Goal: Transaction & Acquisition: Purchase product/service

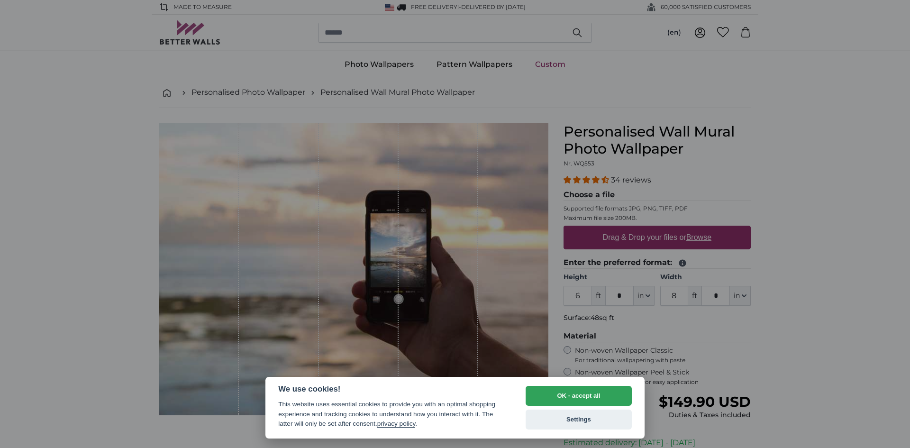
select select "**"
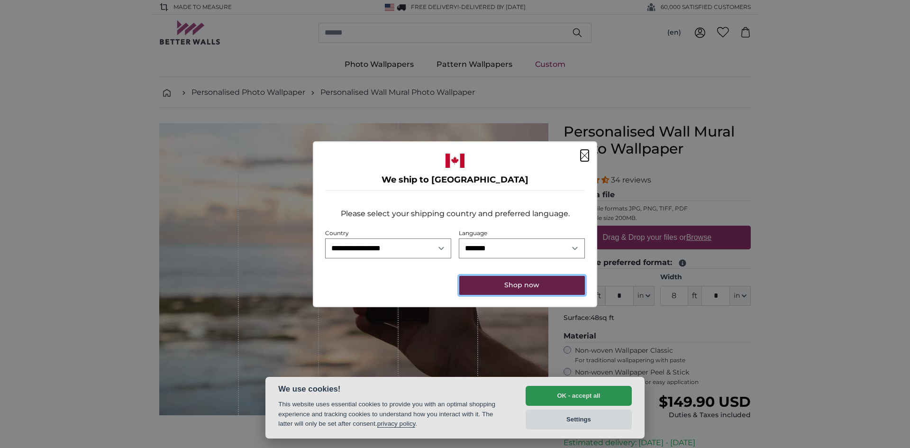
click at [514, 288] on button "Shop now" at bounding box center [522, 285] width 126 height 19
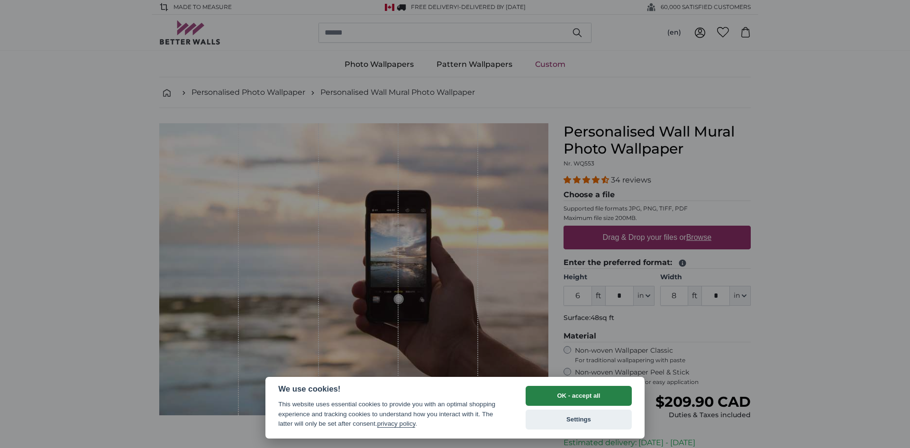
click at [570, 394] on button "OK - accept all" at bounding box center [579, 396] width 106 height 20
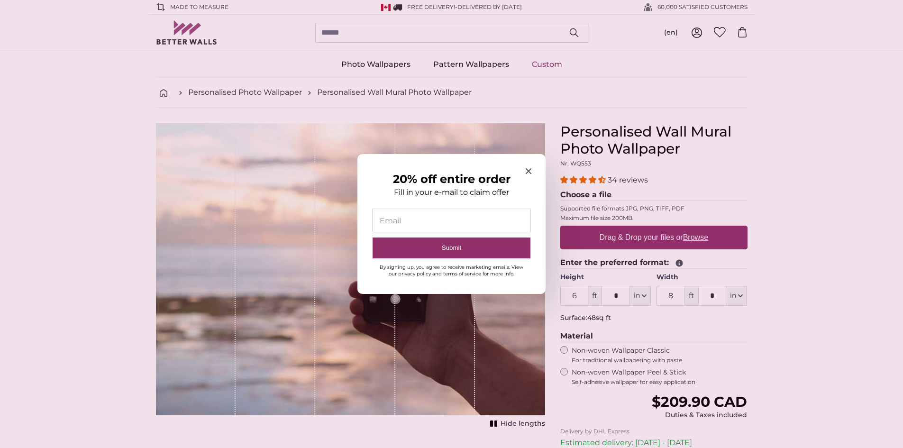
click at [524, 171] on div "20% off entire order Fill in your e-mail to claim offer Email Submit By signing…" at bounding box center [451, 224] width 188 height 140
click at [528, 171] on icon "Close modal" at bounding box center [529, 171] width 6 height 6
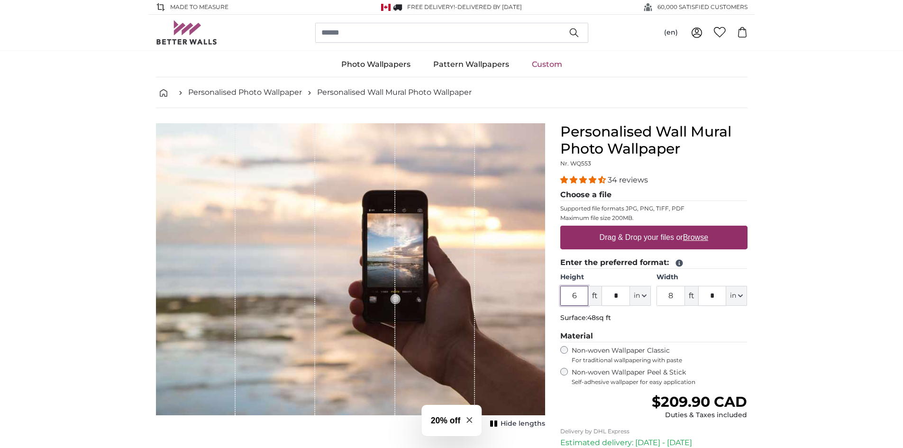
drag, startPoint x: 580, startPoint y: 294, endPoint x: 573, endPoint y: 294, distance: 7.6
click at [573, 294] on input "6" at bounding box center [574, 296] width 28 height 20
type input "5"
drag, startPoint x: 675, startPoint y: 296, endPoint x: 659, endPoint y: 296, distance: 15.6
click at [659, 296] on input "8" at bounding box center [671, 296] width 28 height 20
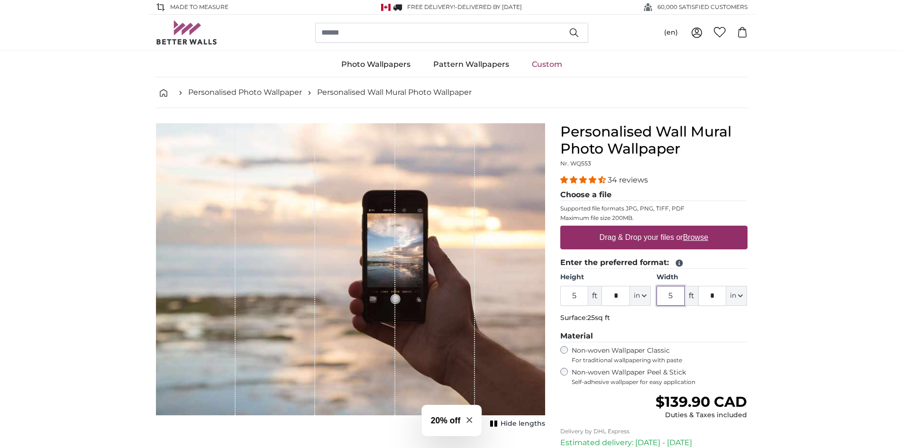
type input "5"
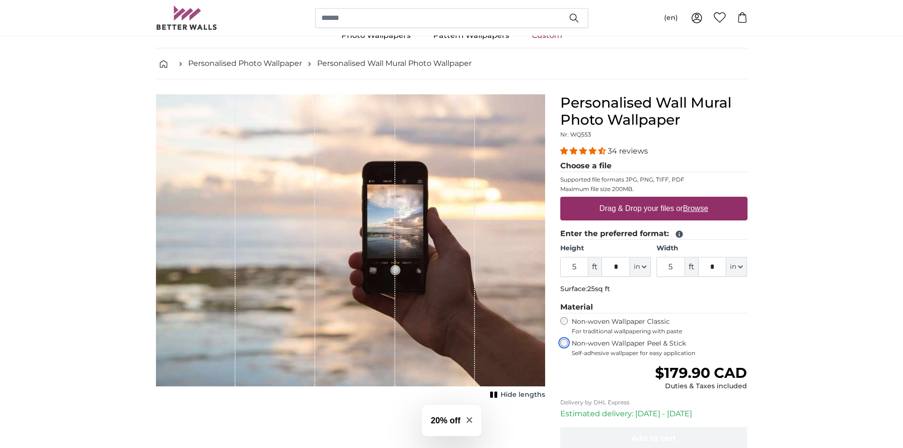
scroll to position [35, 0]
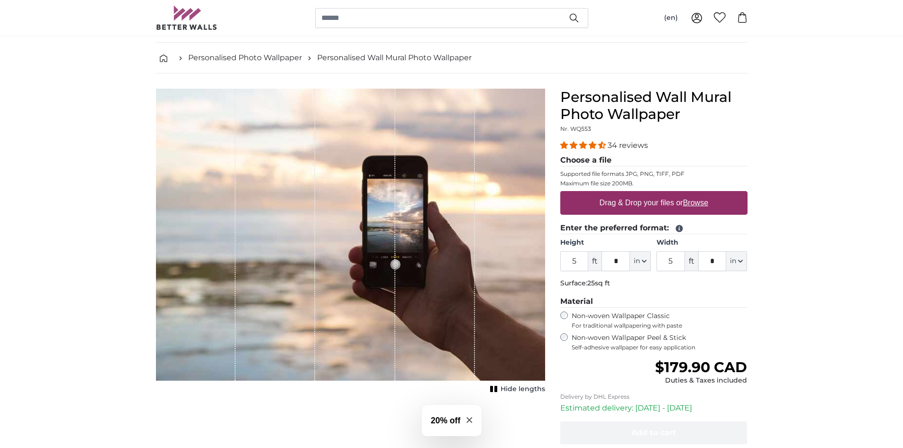
click at [699, 202] on u "Browse" at bounding box center [695, 203] width 25 height 8
click at [699, 194] on input "Drag & Drop your files or Browse" at bounding box center [653, 192] width 187 height 3
type input "**********"
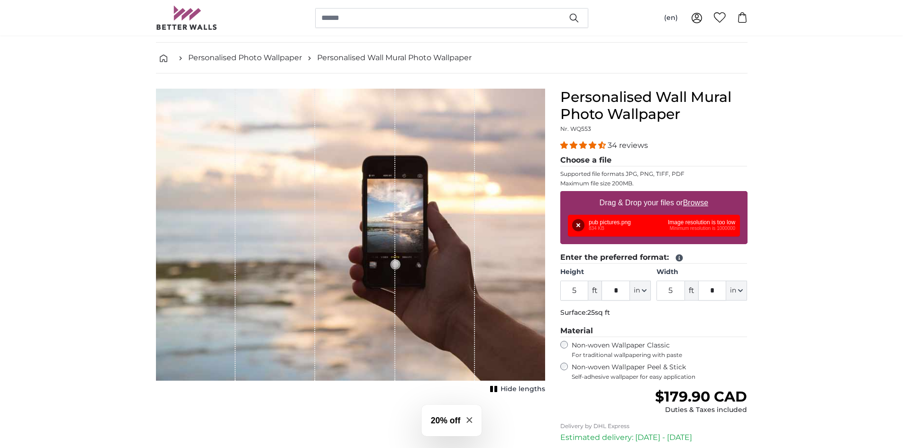
click at [693, 202] on u "Browse" at bounding box center [695, 203] width 25 height 8
click at [693, 194] on input "Drag & Drop your files or Browse" at bounding box center [653, 192] width 187 height 3
type input "**********"
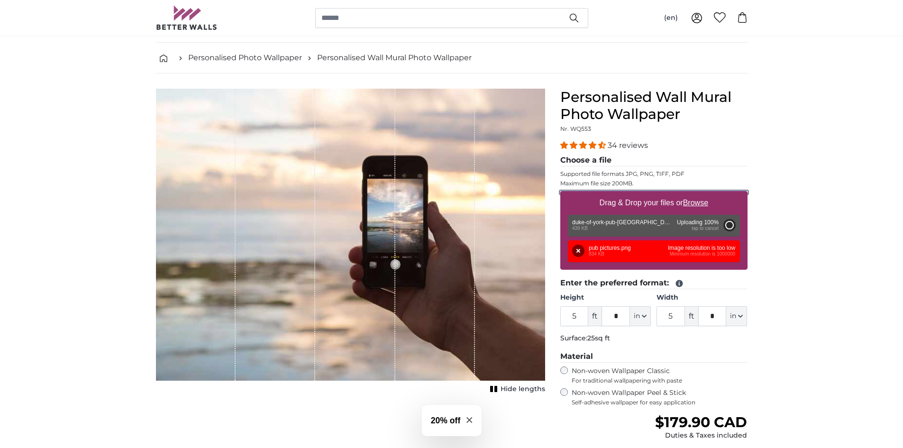
type input "2"
type input "***"
type input "2"
type input "***"
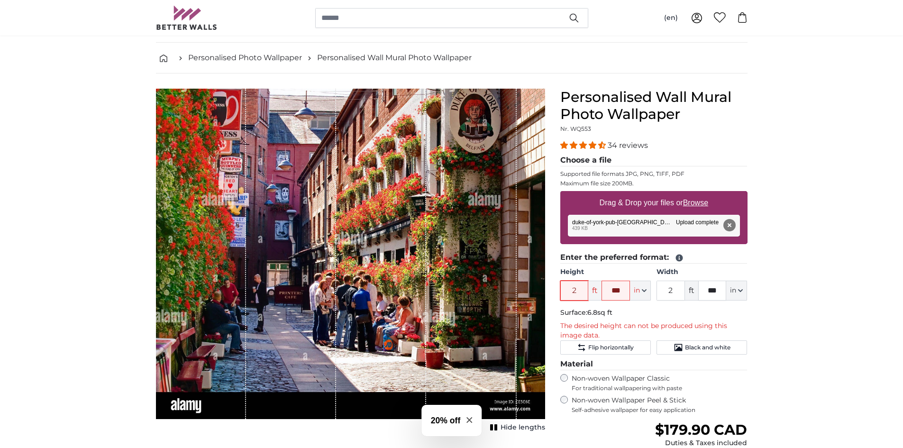
click at [578, 289] on input "2" at bounding box center [574, 291] width 28 height 20
drag, startPoint x: 578, startPoint y: 287, endPoint x: 572, endPoint y: 289, distance: 6.4
click at [572, 289] on input "2" at bounding box center [574, 291] width 28 height 20
type input "4"
click at [752, 366] on div "Personalised Wall Mural Photo Wallpaper Nr. WQ553 34 reviews Choose a file Supp…" at bounding box center [654, 333] width 202 height 488
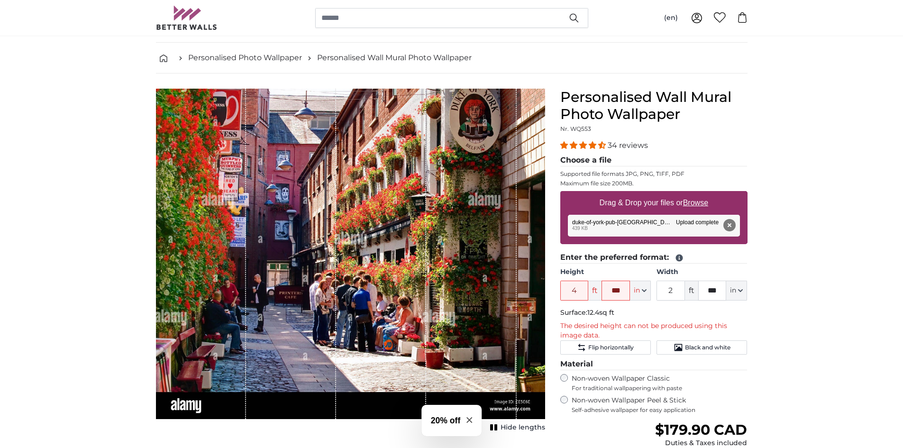
click at [730, 221] on button "Remove" at bounding box center [729, 225] width 12 height 12
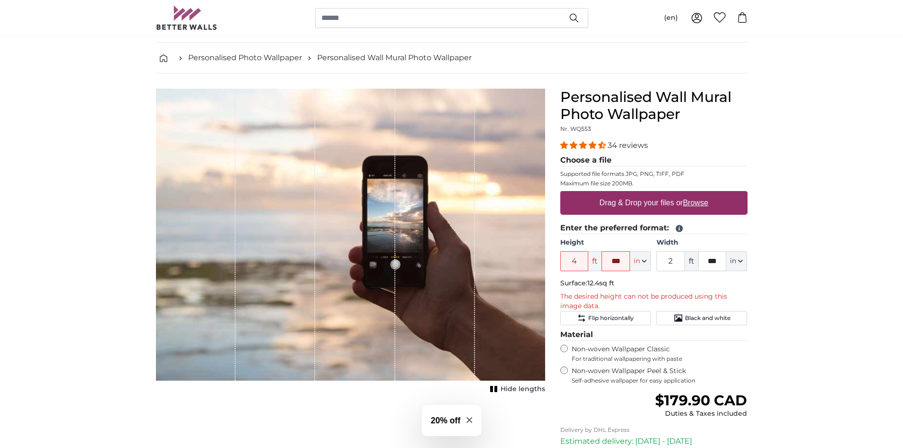
click at [697, 200] on u "Browse" at bounding box center [695, 203] width 25 height 8
click at [697, 194] on input "Drag & Drop your files or Browse" at bounding box center [653, 192] width 187 height 3
drag, startPoint x: 677, startPoint y: 261, endPoint x: 669, endPoint y: 261, distance: 7.6
click at [669, 261] on input "2" at bounding box center [671, 261] width 28 height 20
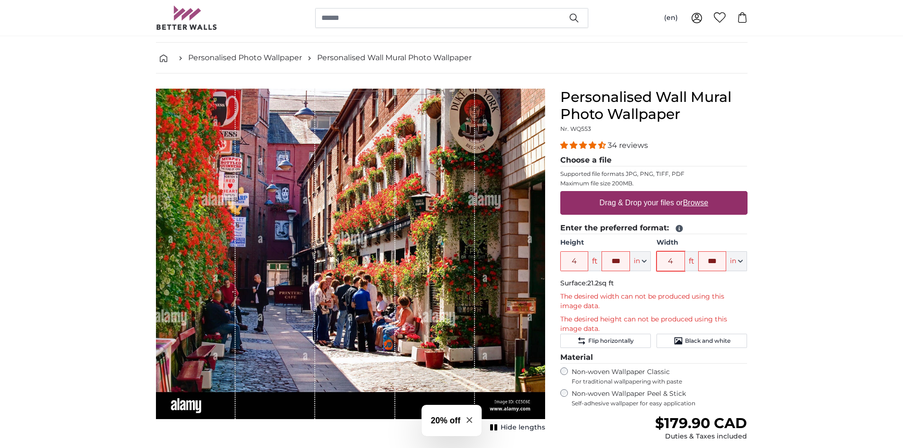
type input "4"
click at [698, 204] on u "Browse" at bounding box center [695, 203] width 25 height 8
click at [698, 194] on input "Drag & Drop your files or Browse" at bounding box center [653, 192] width 187 height 3
type input "**********"
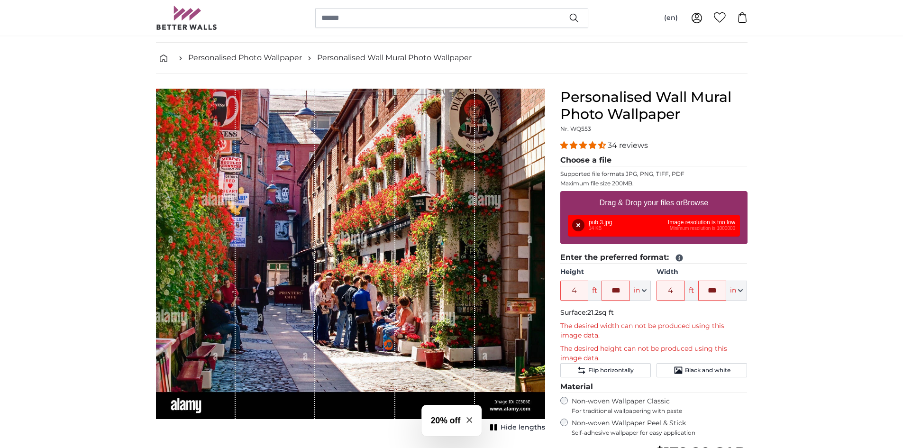
click at [689, 201] on u "Browse" at bounding box center [695, 203] width 25 height 8
click at [689, 194] on input "Drag & Drop your files or Browse" at bounding box center [653, 192] width 187 height 3
type input "**********"
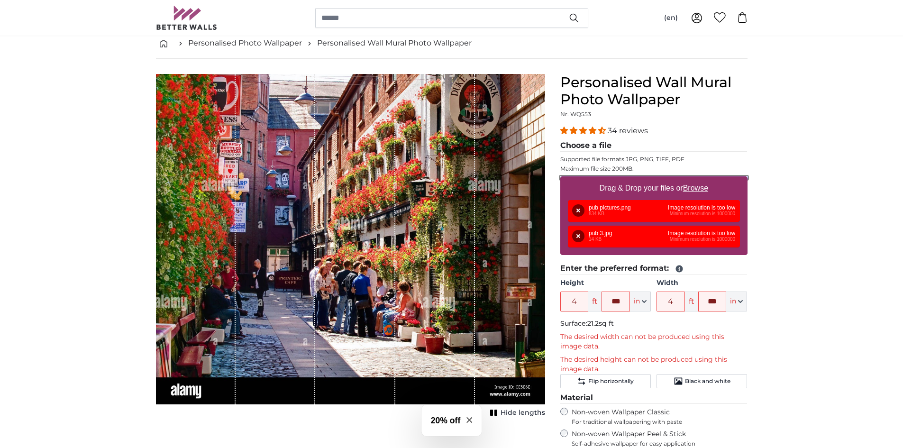
scroll to position [0, 0]
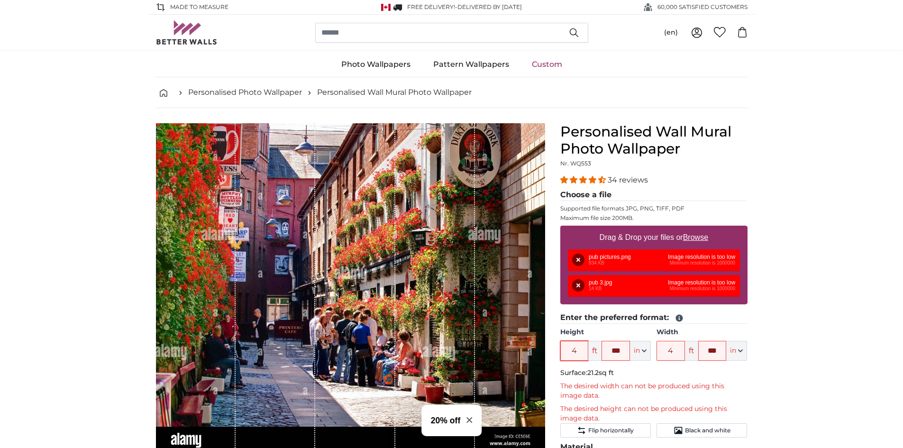
drag, startPoint x: 581, startPoint y: 352, endPoint x: 571, endPoint y: 351, distance: 9.5
click at [571, 351] on input "4" at bounding box center [574, 351] width 28 height 20
type input "6"
drag, startPoint x: 624, startPoint y: 348, endPoint x: 609, endPoint y: 348, distance: 15.2
click at [609, 348] on input "***" at bounding box center [616, 351] width 28 height 20
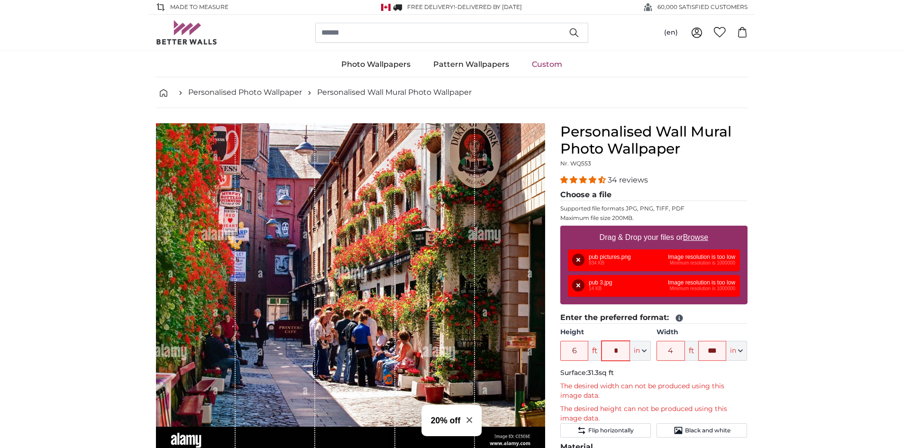
type input "*"
drag, startPoint x: 676, startPoint y: 351, endPoint x: 666, endPoint y: 351, distance: 10.0
click at [666, 351] on input "4" at bounding box center [671, 351] width 28 height 20
type input "6"
drag, startPoint x: 722, startPoint y: 348, endPoint x: 706, endPoint y: 349, distance: 15.7
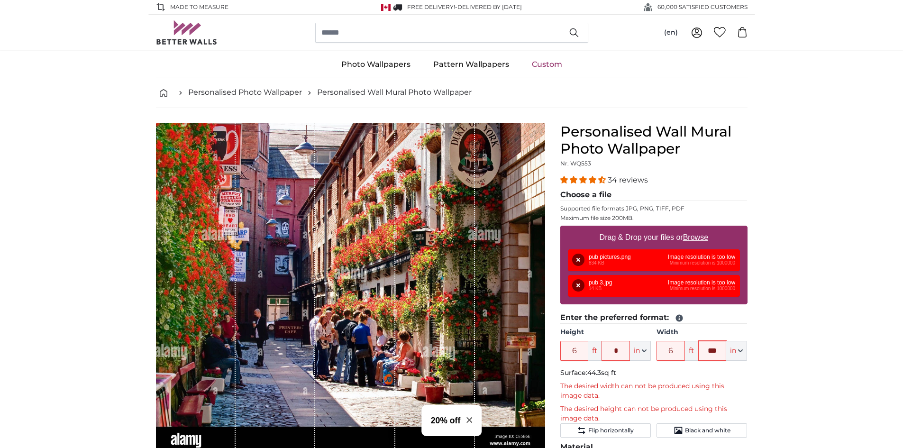
click at [706, 349] on input "***" at bounding box center [712, 351] width 28 height 20
type input "*"
click at [576, 258] on button "Remove" at bounding box center [578, 260] width 12 height 12
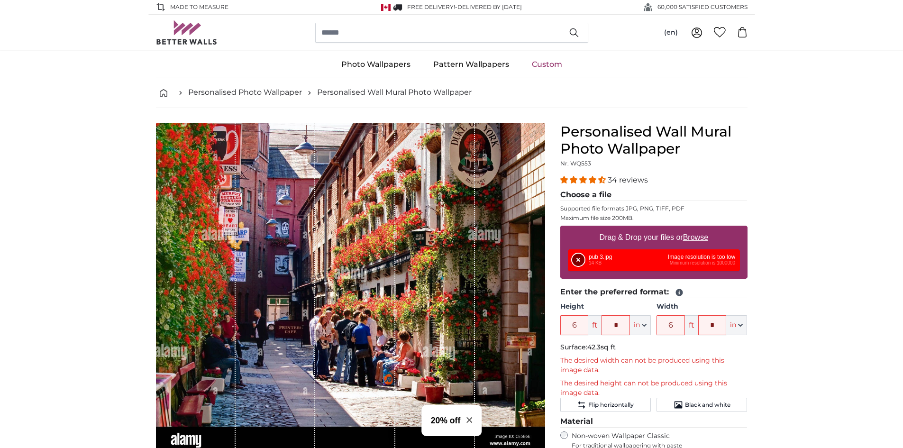
click at [577, 260] on button "Remove" at bounding box center [578, 260] width 12 height 12
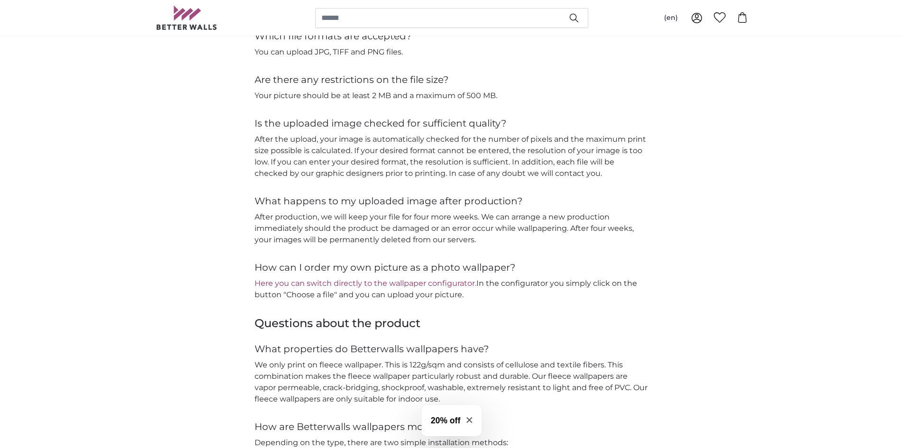
scroll to position [1054, 0]
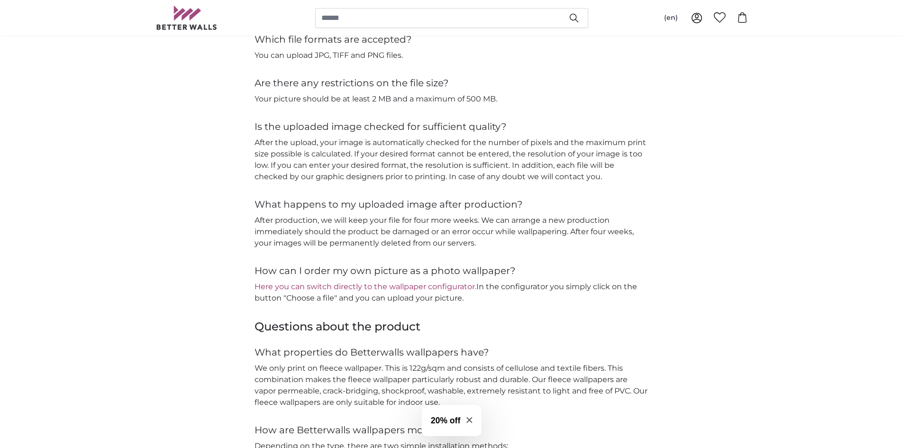
click at [374, 284] on link "Here you can switch directly to the wallpaper configurator." at bounding box center [366, 286] width 222 height 9
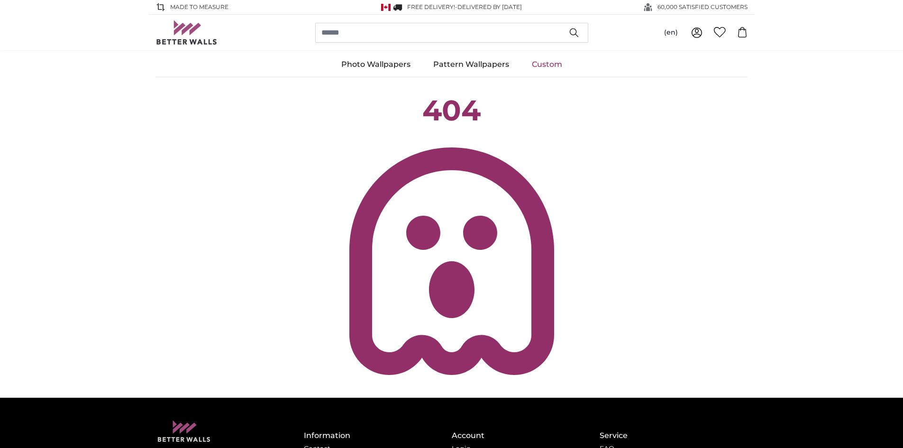
click at [546, 65] on link "Custom" at bounding box center [547, 64] width 53 height 25
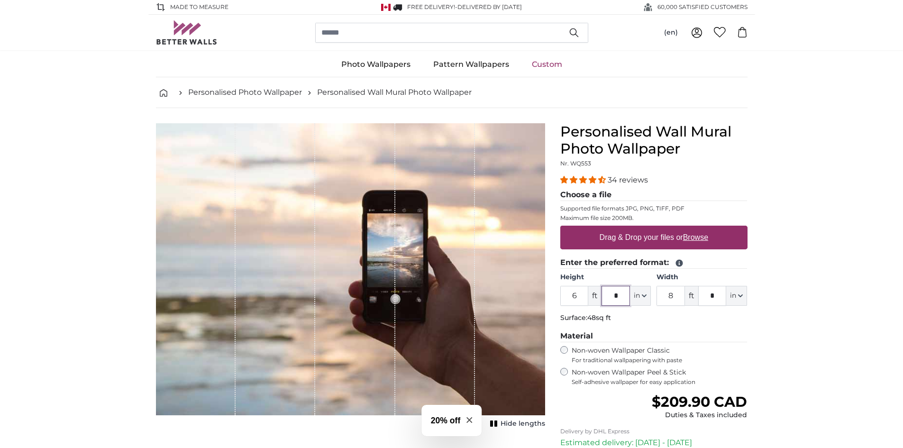
drag, startPoint x: 622, startPoint y: 292, endPoint x: 614, endPoint y: 294, distance: 8.4
click at [614, 294] on input "*" at bounding box center [616, 296] width 28 height 20
type input "*"
drag, startPoint x: 675, startPoint y: 296, endPoint x: 667, endPoint y: 297, distance: 7.6
click at [667, 297] on input "8" at bounding box center [671, 296] width 28 height 20
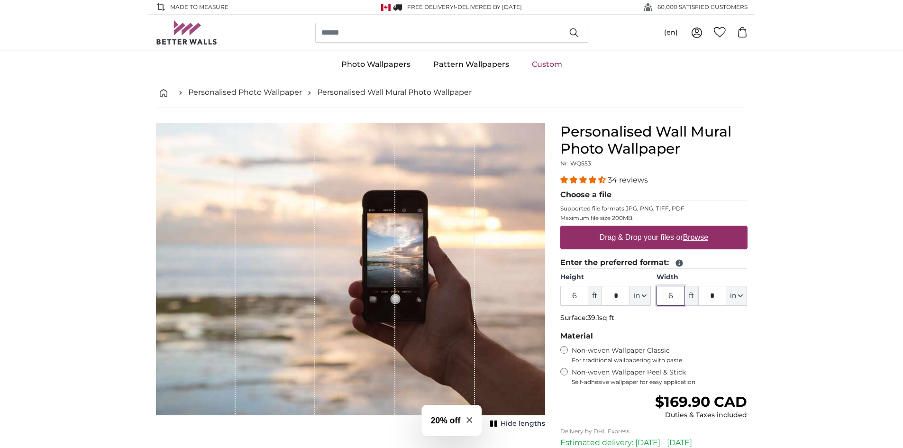
type input "6"
drag, startPoint x: 717, startPoint y: 298, endPoint x: 710, endPoint y: 298, distance: 6.6
click at [710, 298] on input "*" at bounding box center [712, 296] width 28 height 20
type input "*"
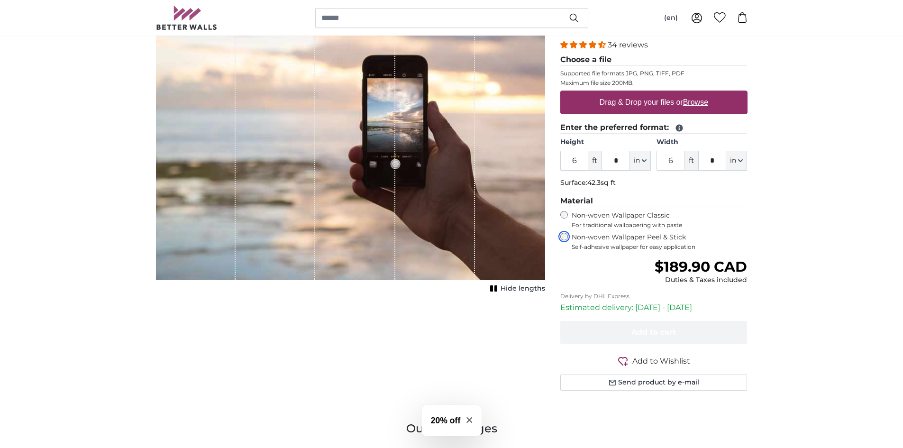
scroll to position [129, 0]
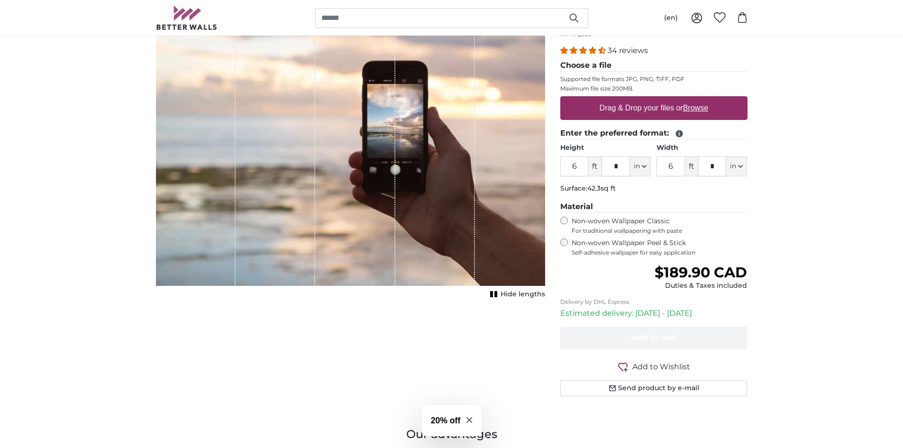
click at [683, 109] on label "Drag & Drop your files or Browse" at bounding box center [653, 108] width 116 height 19
click at [683, 99] on input "Drag & Drop your files or Browse" at bounding box center [653, 97] width 187 height 3
type input "**********"
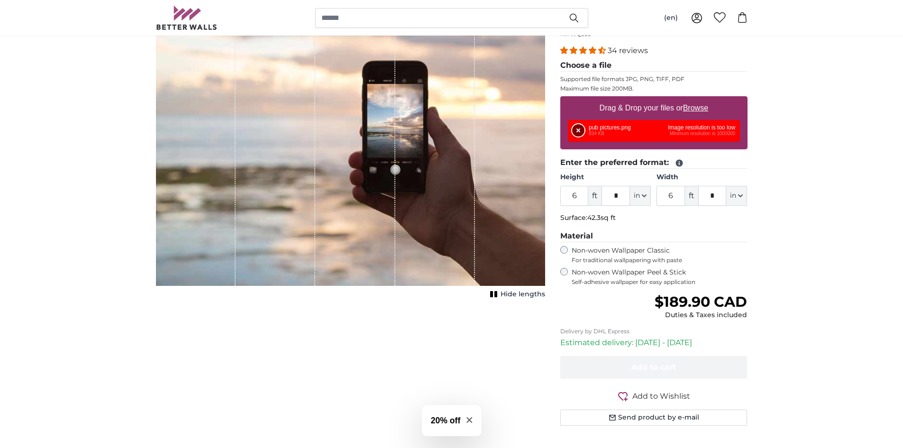
click at [577, 132] on button "Remove" at bounding box center [578, 130] width 12 height 12
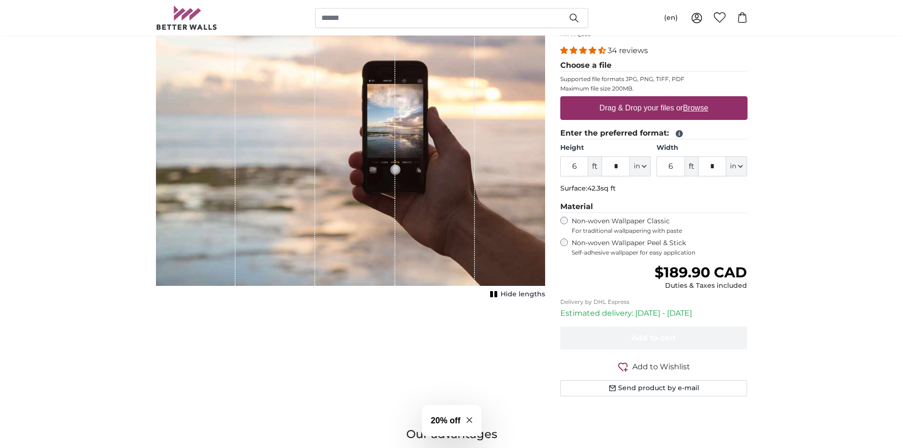
click at [700, 110] on u "Browse" at bounding box center [695, 108] width 25 height 8
click at [700, 99] on input "Drag & Drop your files or Browse" at bounding box center [653, 97] width 187 height 3
type input "**********"
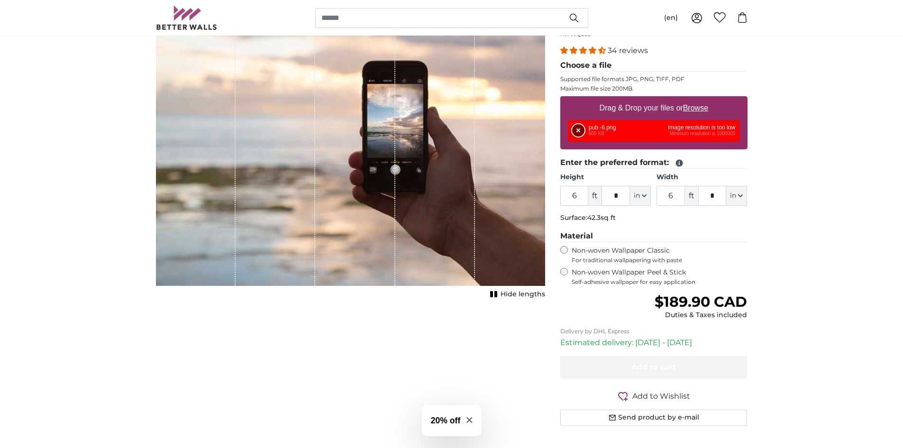
click at [578, 128] on button "Remove" at bounding box center [578, 130] width 12 height 12
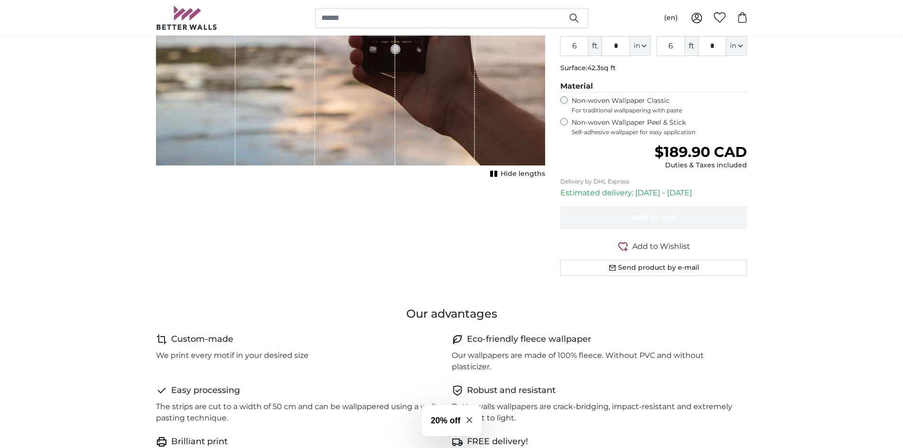
scroll to position [0, 0]
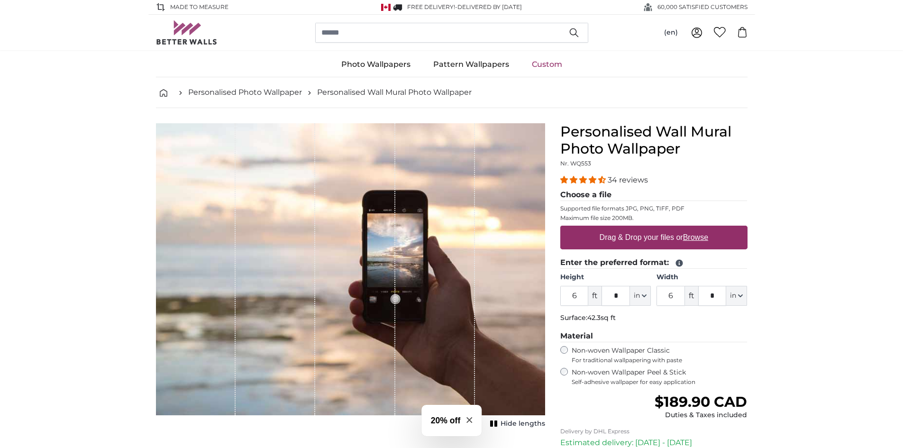
click at [673, 232] on label "Drag & Drop your files or Browse" at bounding box center [653, 237] width 116 height 19
click at [673, 229] on input "Drag & Drop your files or Browse" at bounding box center [653, 227] width 187 height 3
type input "**********"
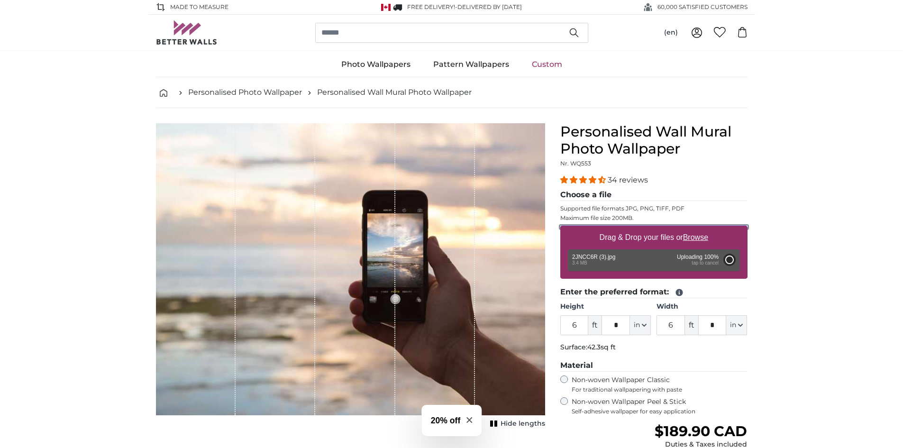
type input "*"
type input "9"
type input "*"
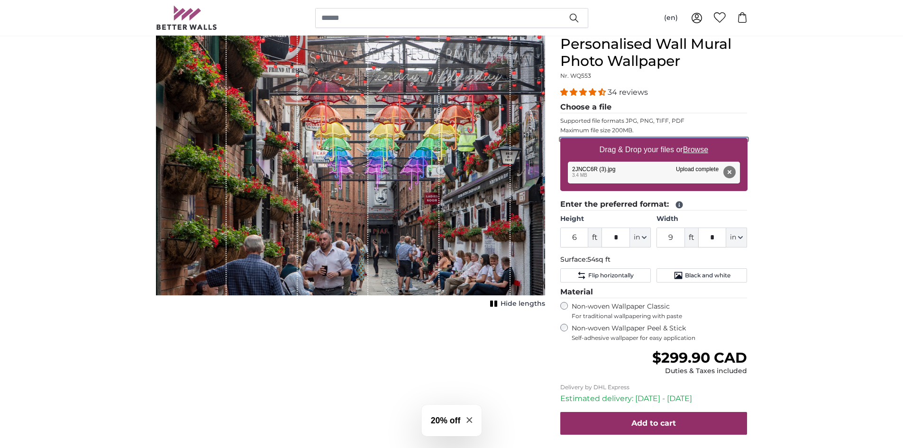
scroll to position [91, 0]
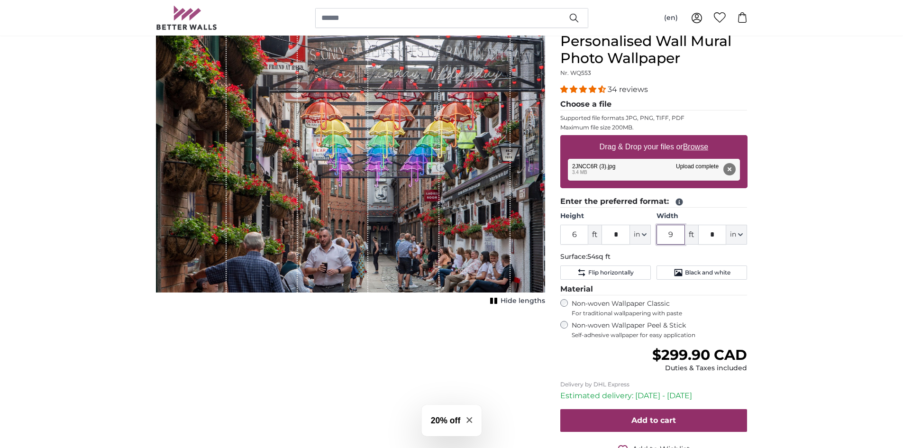
click at [670, 235] on input "9" at bounding box center [671, 235] width 28 height 20
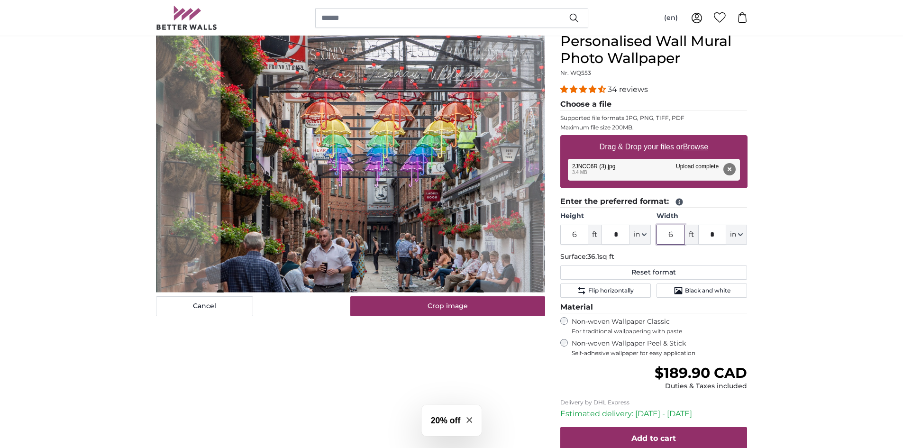
type input "6"
drag, startPoint x: 621, startPoint y: 235, endPoint x: 616, endPoint y: 235, distance: 5.2
click at [616, 235] on input "*" at bounding box center [616, 235] width 28 height 20
type input "*"
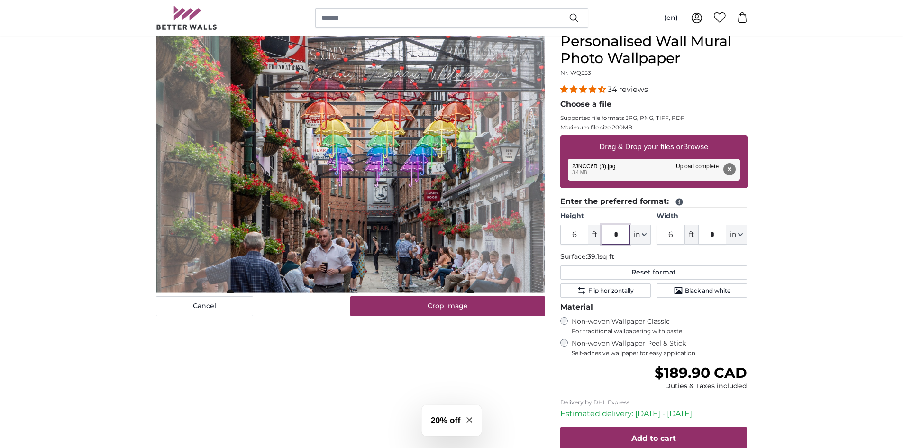
type input "*"
drag, startPoint x: 716, startPoint y: 234, endPoint x: 711, endPoint y: 234, distance: 5.2
click at [711, 234] on input "*" at bounding box center [712, 235] width 28 height 20
type input "**"
type input "11"
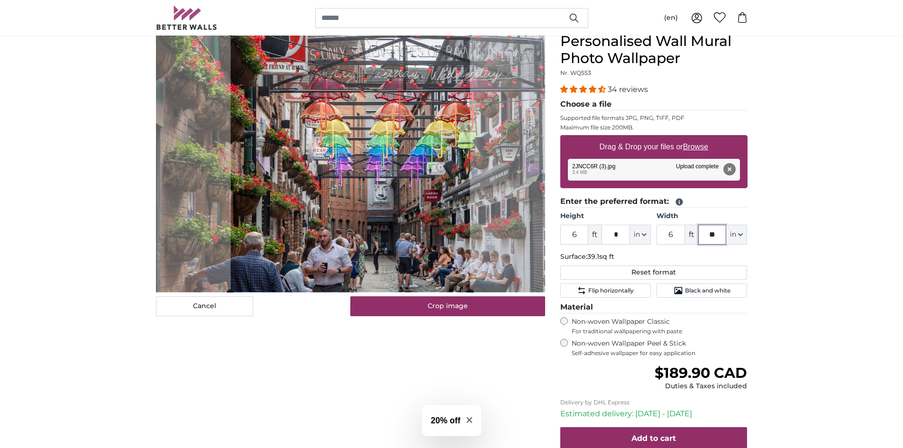
type input "*"
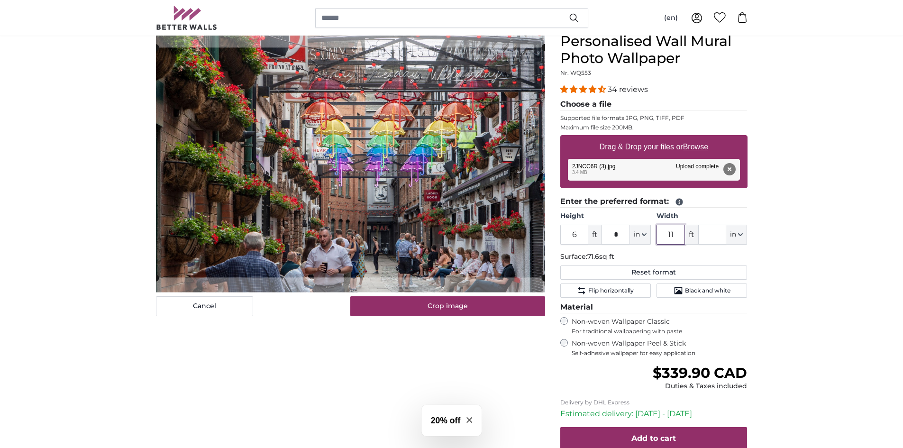
drag, startPoint x: 677, startPoint y: 235, endPoint x: 664, endPoint y: 235, distance: 12.8
click at [664, 235] on input "11" at bounding box center [671, 235] width 28 height 20
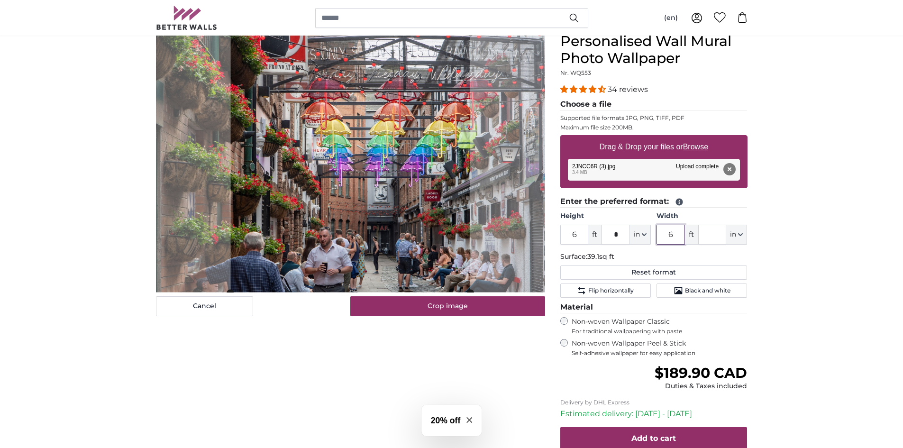
type input "6"
click at [710, 237] on input "text" at bounding box center [712, 235] width 28 height 20
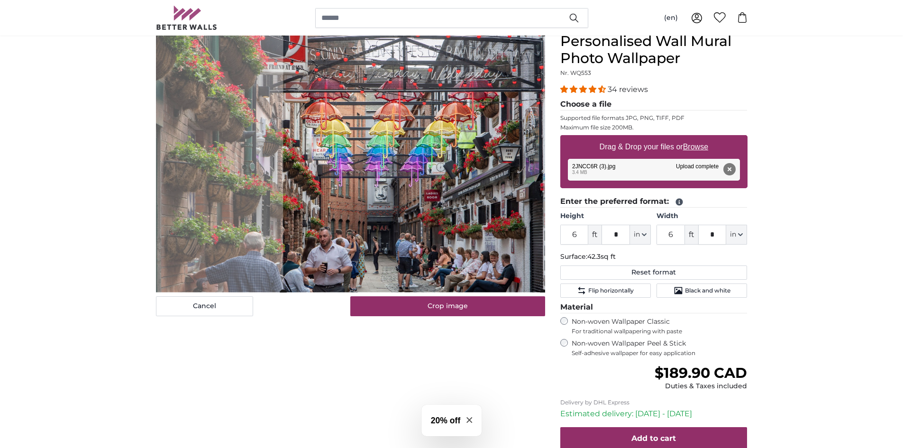
click at [446, 189] on cropper-handle at bounding box center [413, 163] width 260 height 260
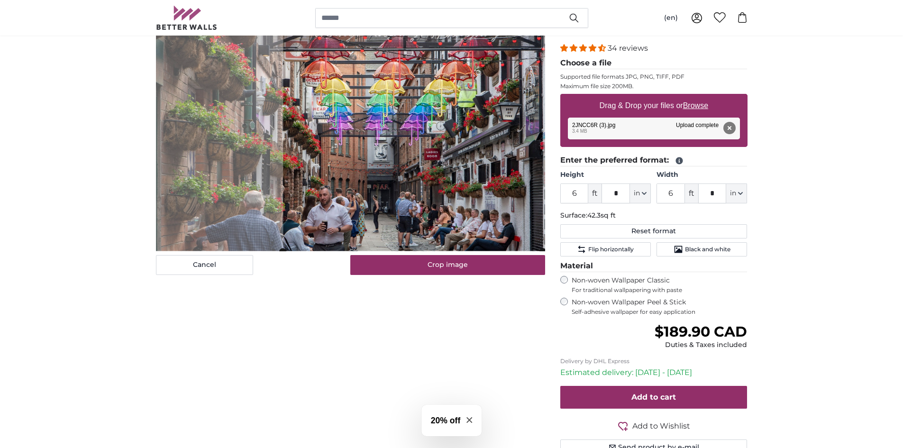
scroll to position [129, 0]
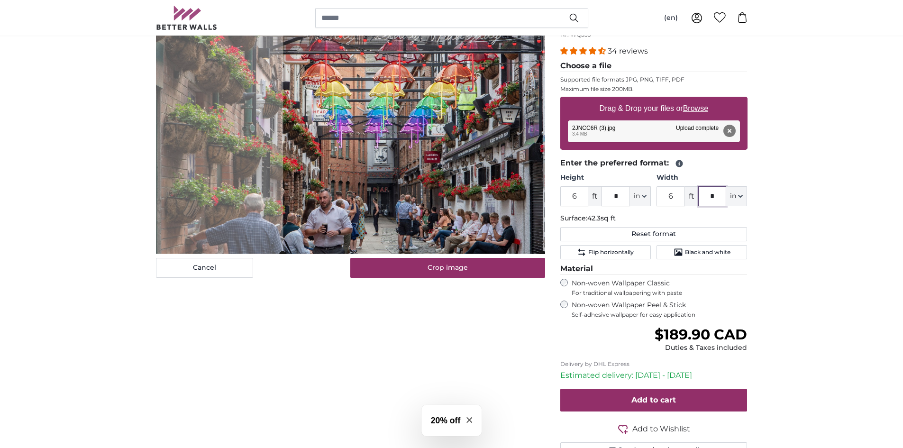
drag, startPoint x: 716, startPoint y: 194, endPoint x: 711, endPoint y: 195, distance: 5.8
click at [711, 195] on input "*" at bounding box center [712, 196] width 28 height 20
click at [467, 170] on cropper-handle at bounding box center [411, 124] width 266 height 260
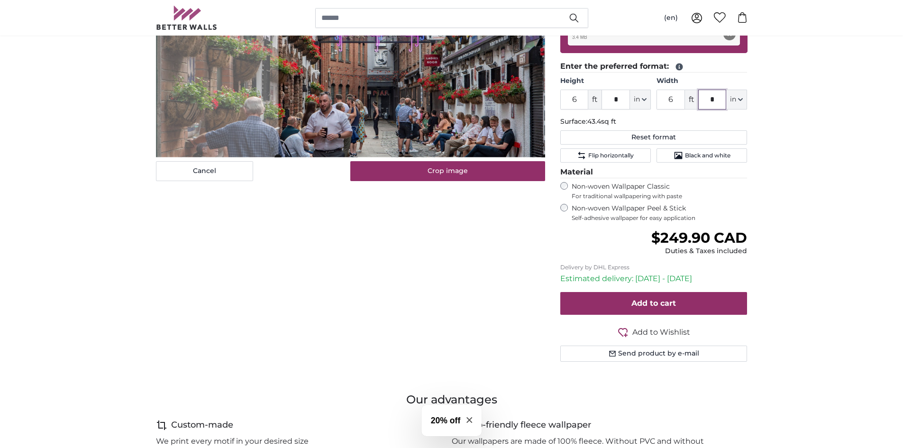
scroll to position [235, 0]
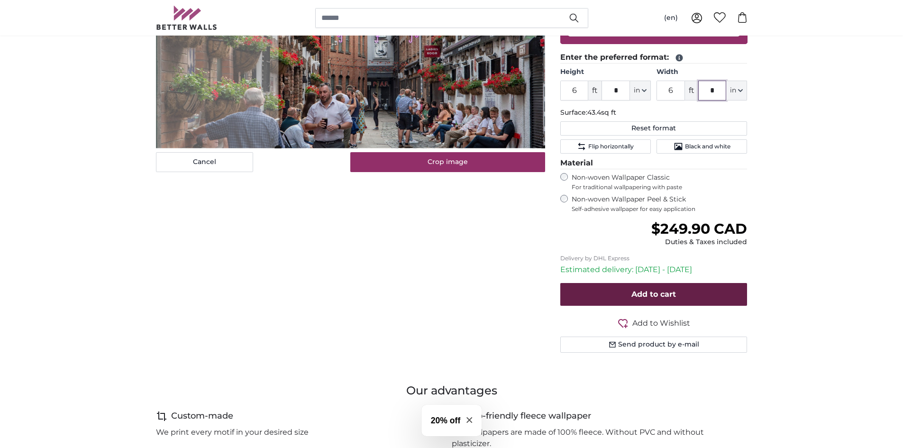
type input "*"
click at [651, 293] on span "Add to cart" at bounding box center [654, 294] width 45 height 9
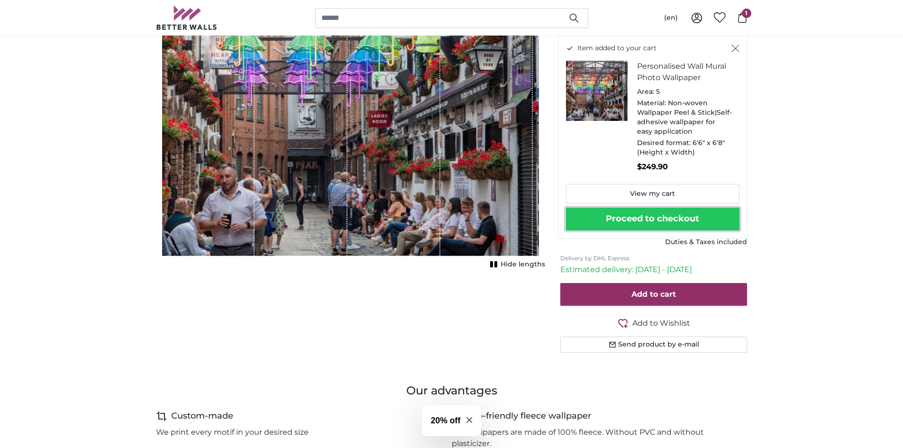
click at [634, 219] on button "Proceed to checkout" at bounding box center [653, 219] width 174 height 23
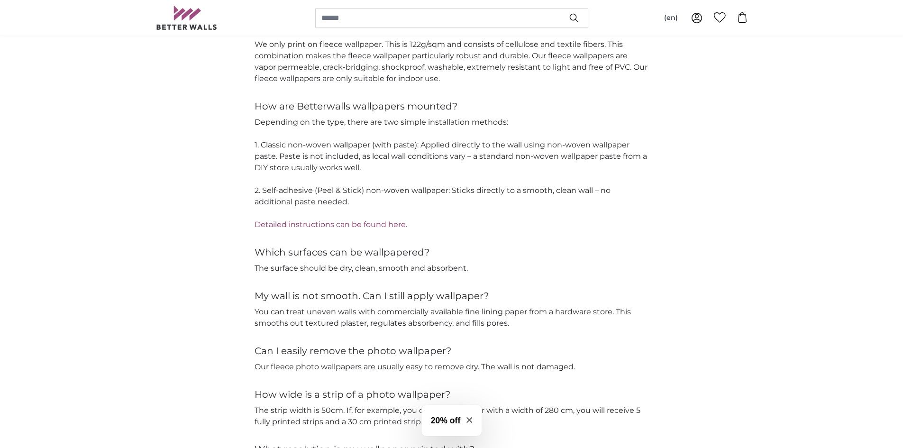
scroll to position [1336, 0]
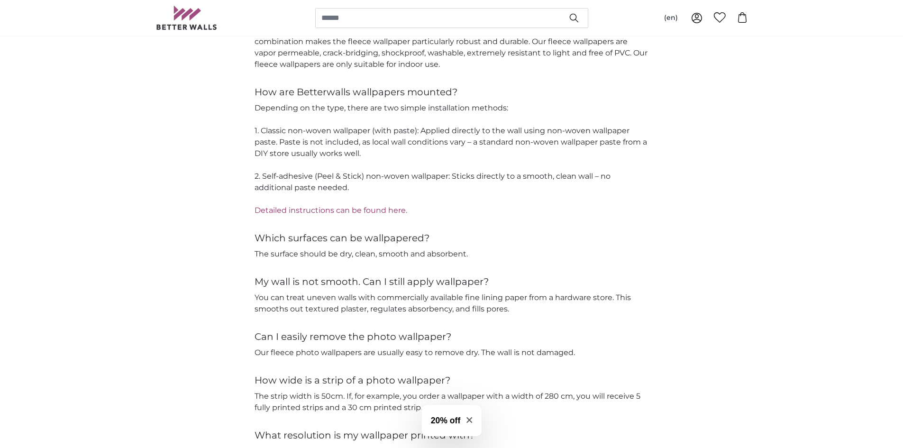
click at [339, 210] on link "Detailed instructions can be found here." at bounding box center [331, 210] width 153 height 9
